Goal: Obtain resource: Download file/media

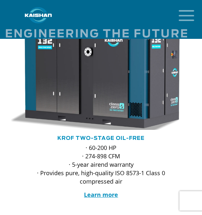
scroll to position [1155, 0]
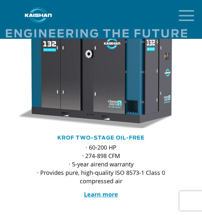
click at [183, 14] on icon "mobile menu" at bounding box center [186, 15] width 21 height 20
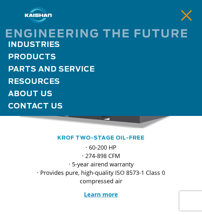
click at [49, 57] on span "Products" at bounding box center [32, 56] width 48 height 7
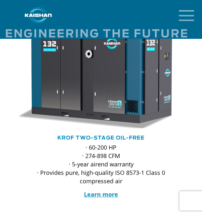
scroll to position [1141, 0]
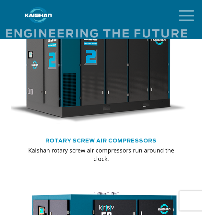
scroll to position [345, 0]
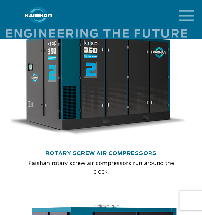
click at [82, 151] on link "Rotary Screw Air Compressors" at bounding box center [100, 153] width 111 height 5
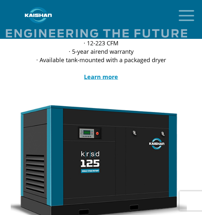
scroll to position [260, 0]
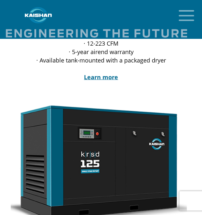
click at [99, 73] on strong "Learn more" at bounding box center [101, 77] width 34 height 8
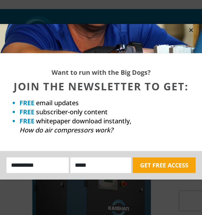
click at [191, 31] on icon at bounding box center [191, 30] width 6 height 6
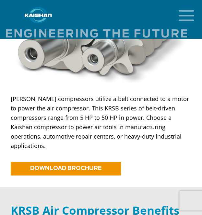
scroll to position [430, 0]
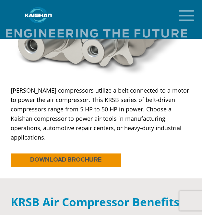
click at [99, 157] on span "DOWNLOAD BROCHURE" at bounding box center [65, 160] width 71 height 6
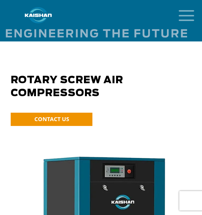
scroll to position [260, 0]
